Goal: Task Accomplishment & Management: Use online tool/utility

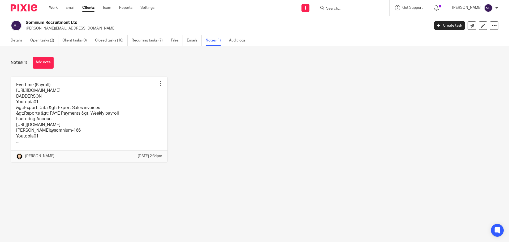
click at [351, 8] on input "Search" at bounding box center [350, 8] width 48 height 5
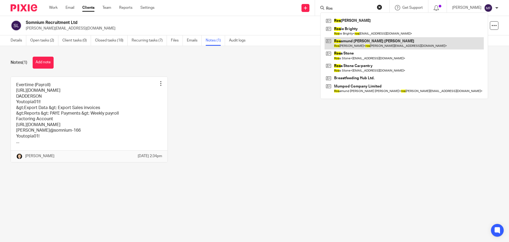
type input "Ros"
click at [366, 42] on link at bounding box center [404, 43] width 159 height 12
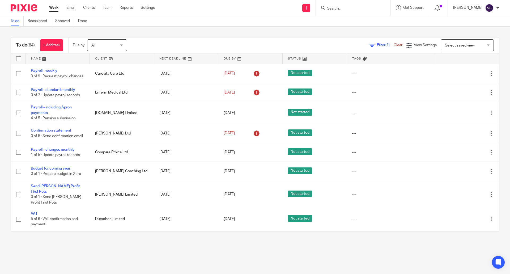
click at [341, 9] on input "Search" at bounding box center [350, 8] width 48 height 5
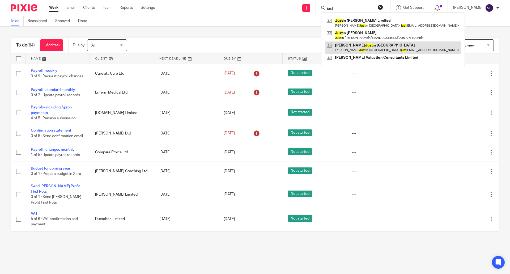
type input "just"
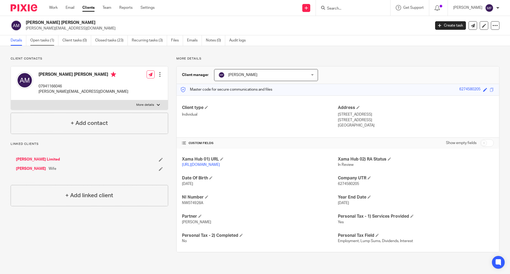
click at [53, 42] on link "Open tasks (1)" at bounding box center [44, 40] width 28 height 10
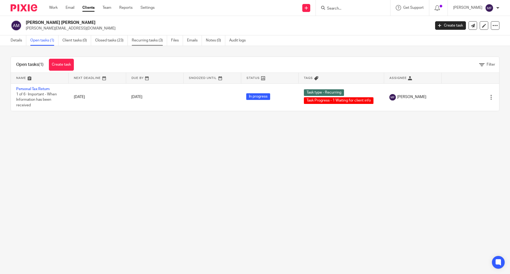
click at [150, 42] on link "Recurring tasks (3)" at bounding box center [149, 40] width 35 height 10
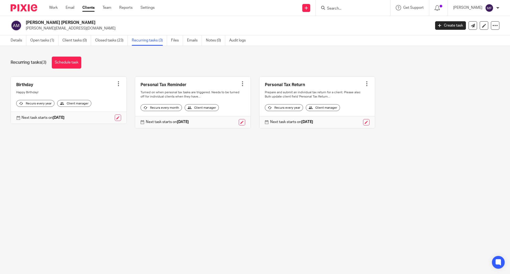
click at [242, 82] on link at bounding box center [193, 102] width 116 height 51
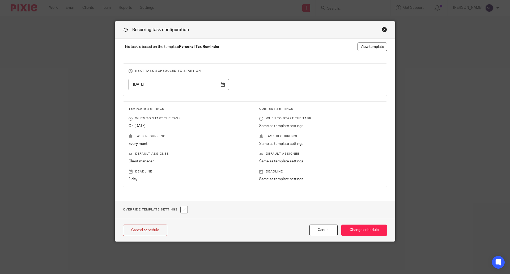
drag, startPoint x: 381, startPoint y: 29, endPoint x: 372, endPoint y: 34, distance: 10.2
click at [382, 29] on div "Close this dialog window" at bounding box center [384, 29] width 5 height 5
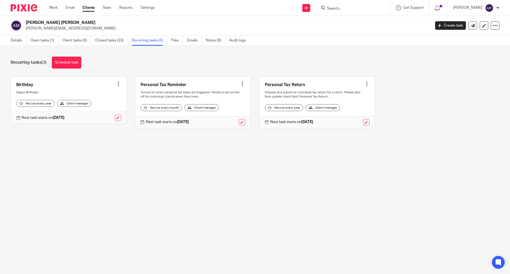
click at [240, 84] on div at bounding box center [242, 83] width 5 height 5
click at [219, 118] on span "Cancel schedule" at bounding box center [219, 117] width 28 height 4
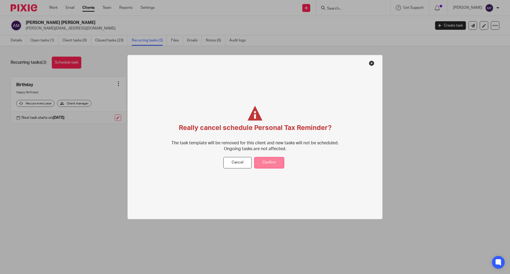
click at [262, 160] on button "Confirm" at bounding box center [269, 162] width 30 height 11
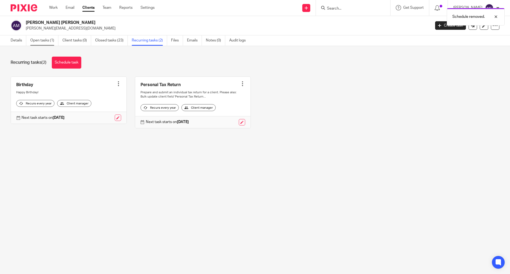
click at [50, 42] on link "Open tasks (1)" at bounding box center [44, 40] width 28 height 10
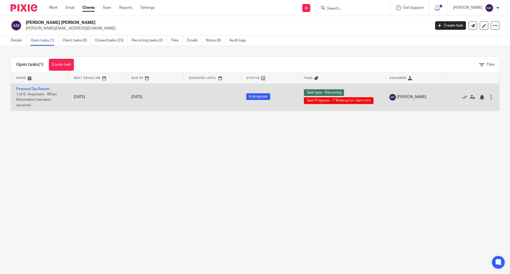
click at [37, 95] on span "1 of 6 · Important - When Information has been received" at bounding box center [36, 99] width 41 height 15
click at [46, 90] on link "Personal Tax Return" at bounding box center [32, 89] width 33 height 4
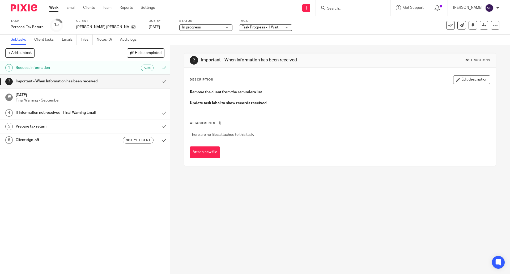
click at [31, 137] on h1 "Client sign-off" at bounding box center [62, 140] width 92 height 8
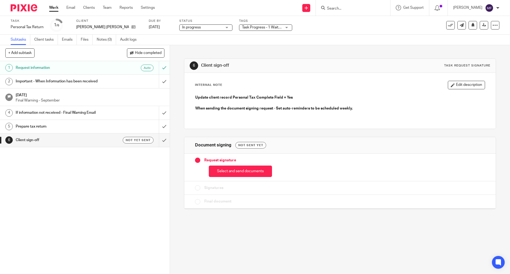
click at [448, 24] on icon at bounding box center [450, 25] width 5 height 5
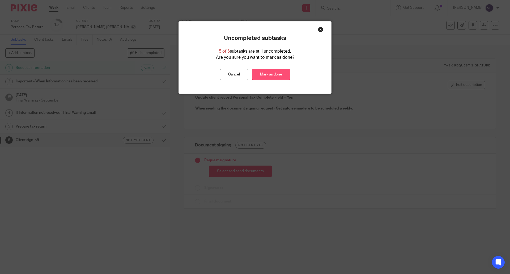
click at [260, 73] on link "Mark as done" at bounding box center [271, 74] width 39 height 11
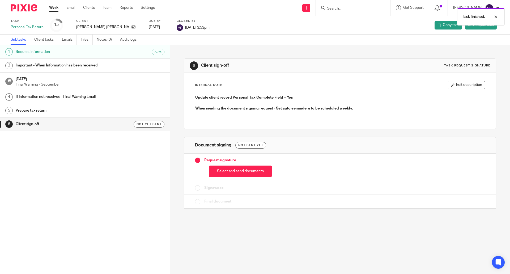
click at [29, 9] on img at bounding box center [24, 7] width 27 height 7
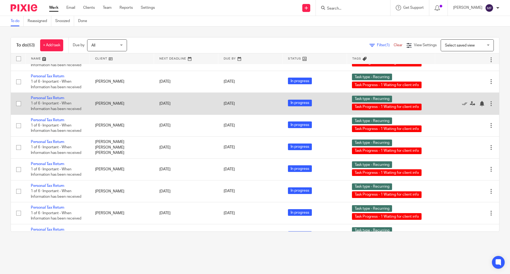
scroll to position [558, 0]
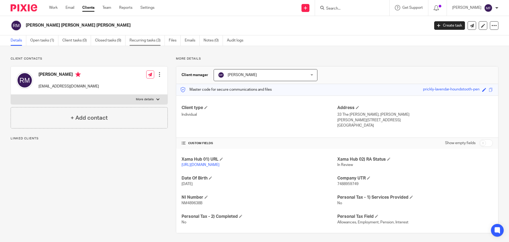
click at [149, 39] on link "Recurring tasks (3)" at bounding box center [147, 40] width 35 height 10
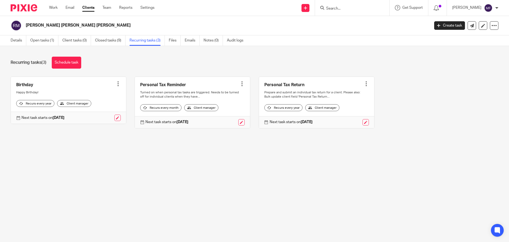
click at [239, 81] on div at bounding box center [241, 83] width 5 height 5
click at [213, 116] on span "Cancel schedule" at bounding box center [219, 118] width 28 height 4
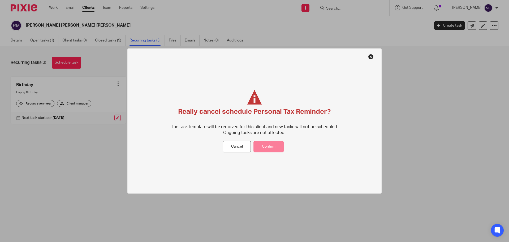
click at [255, 143] on button "Confirm" at bounding box center [269, 146] width 30 height 11
